Goal: Task Accomplishment & Management: Manage account settings

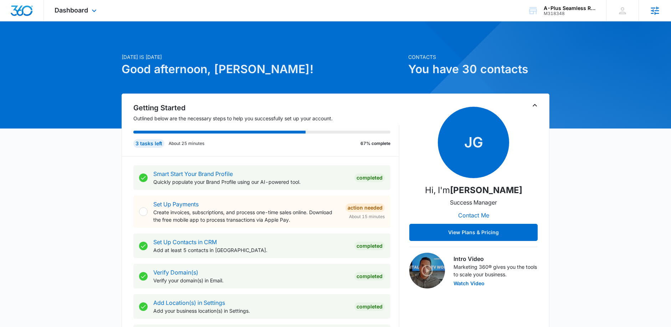
click at [652, 8] on icon at bounding box center [655, 10] width 8 height 8
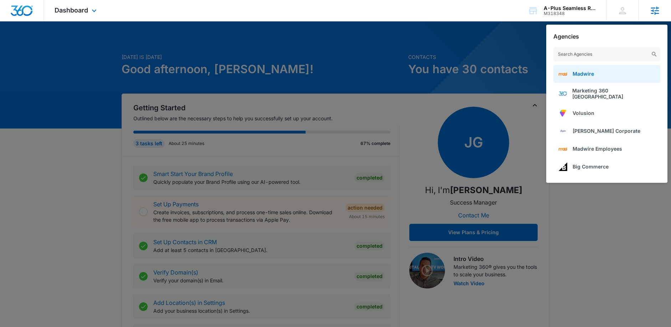
click at [584, 74] on span "Madwire" at bounding box center [583, 74] width 21 height 6
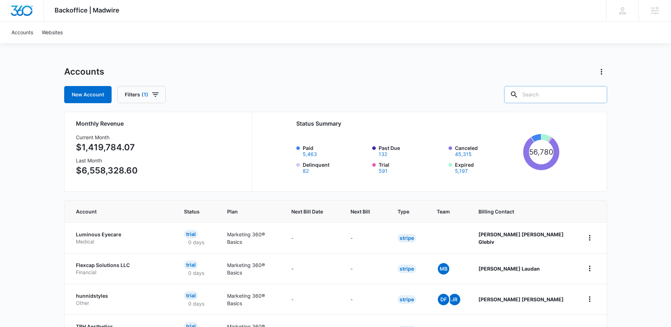
click at [519, 98] on icon at bounding box center [514, 94] width 9 height 9
click at [563, 95] on input "text" at bounding box center [555, 94] width 103 height 17
type input "vet"
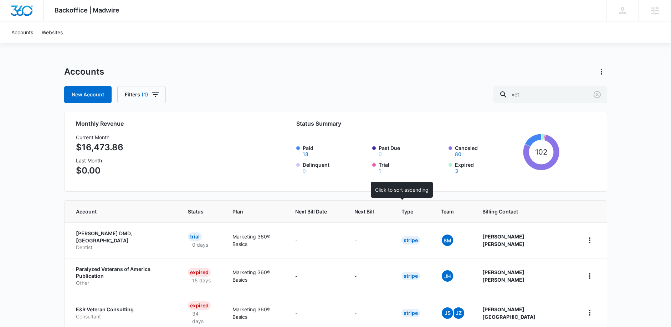
click at [374, 215] on span "Next Bill" at bounding box center [365, 211] width 20 height 7
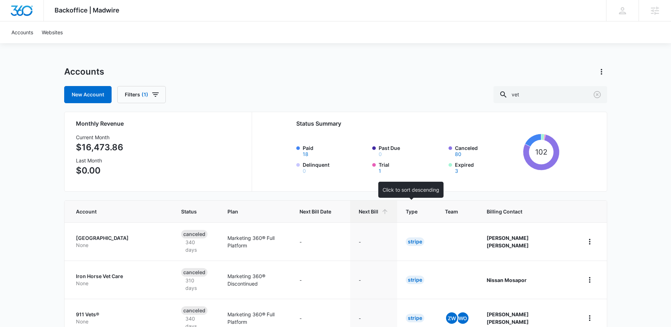
click at [378, 209] on span "Next Bill" at bounding box center [369, 211] width 20 height 7
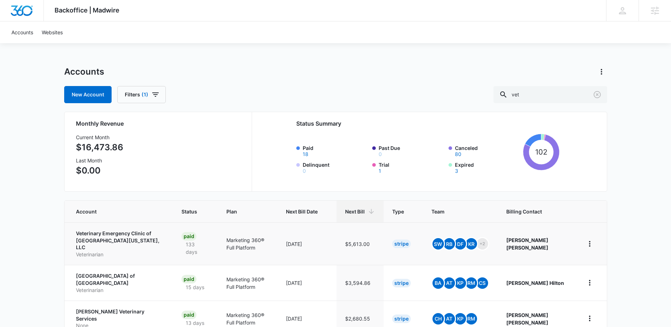
click at [137, 235] on p "Veterinary Emergency Clinic of [GEOGRAPHIC_DATA][US_STATE], LLC" at bounding box center [120, 240] width 88 height 21
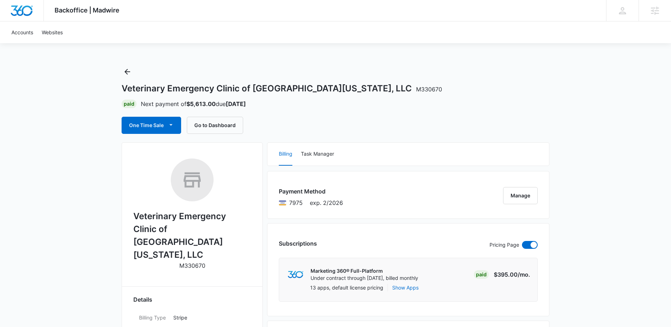
click at [215, 122] on link "Go to Dashboard" at bounding box center [215, 125] width 56 height 17
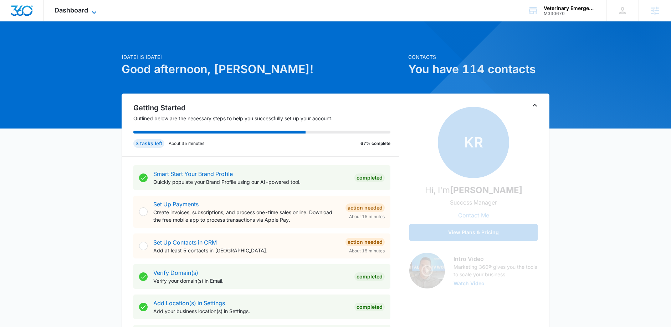
click at [73, 10] on span "Dashboard" at bounding box center [72, 9] width 34 height 7
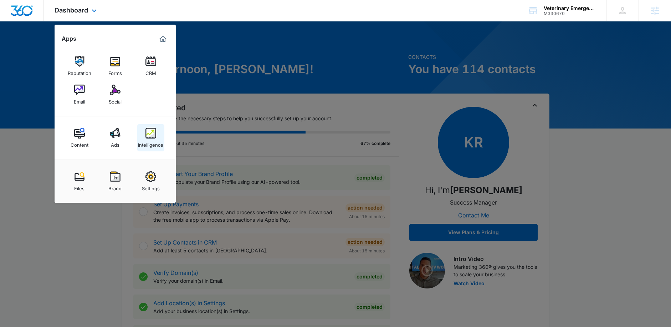
click at [156, 131] on img at bounding box center [151, 133] width 11 height 11
